Goal: Find specific page/section

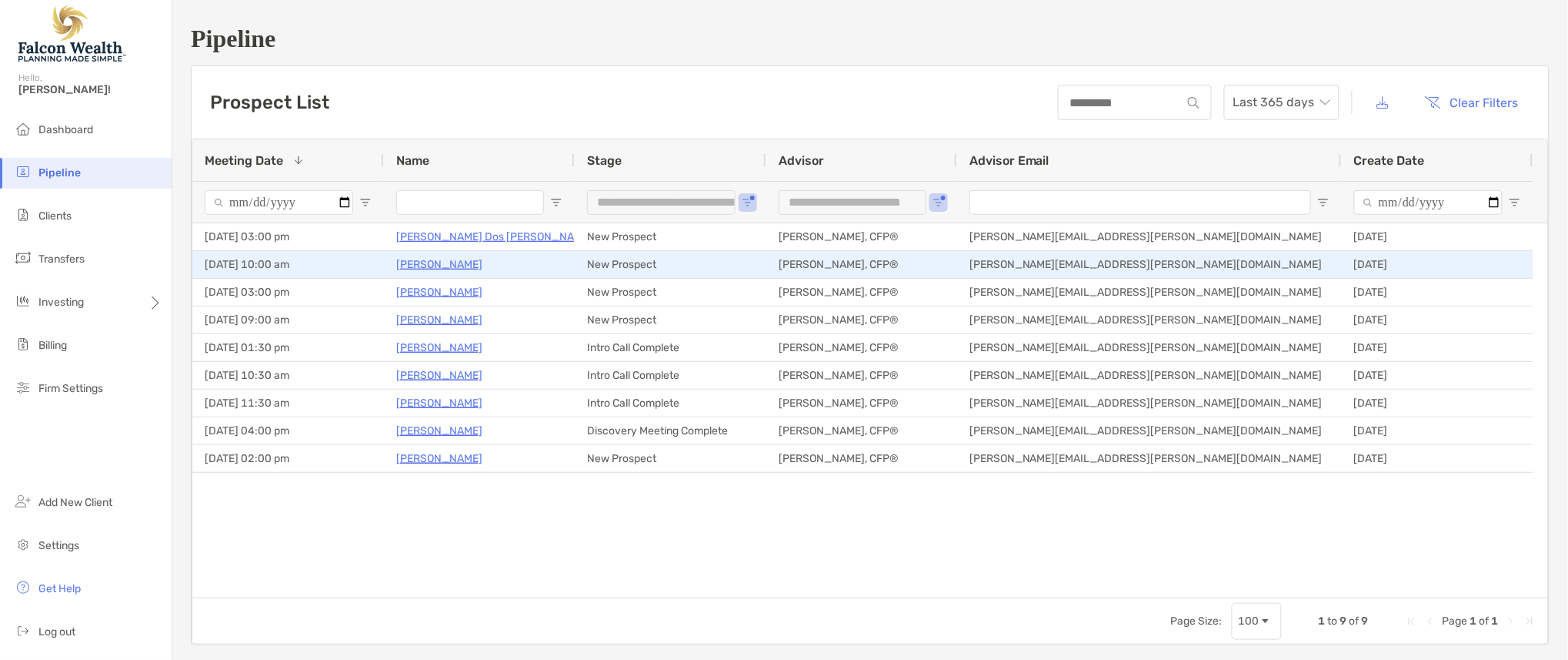
click at [453, 255] on p "[PERSON_NAME]" at bounding box center [439, 265] width 86 height 19
